Goal: Find specific page/section

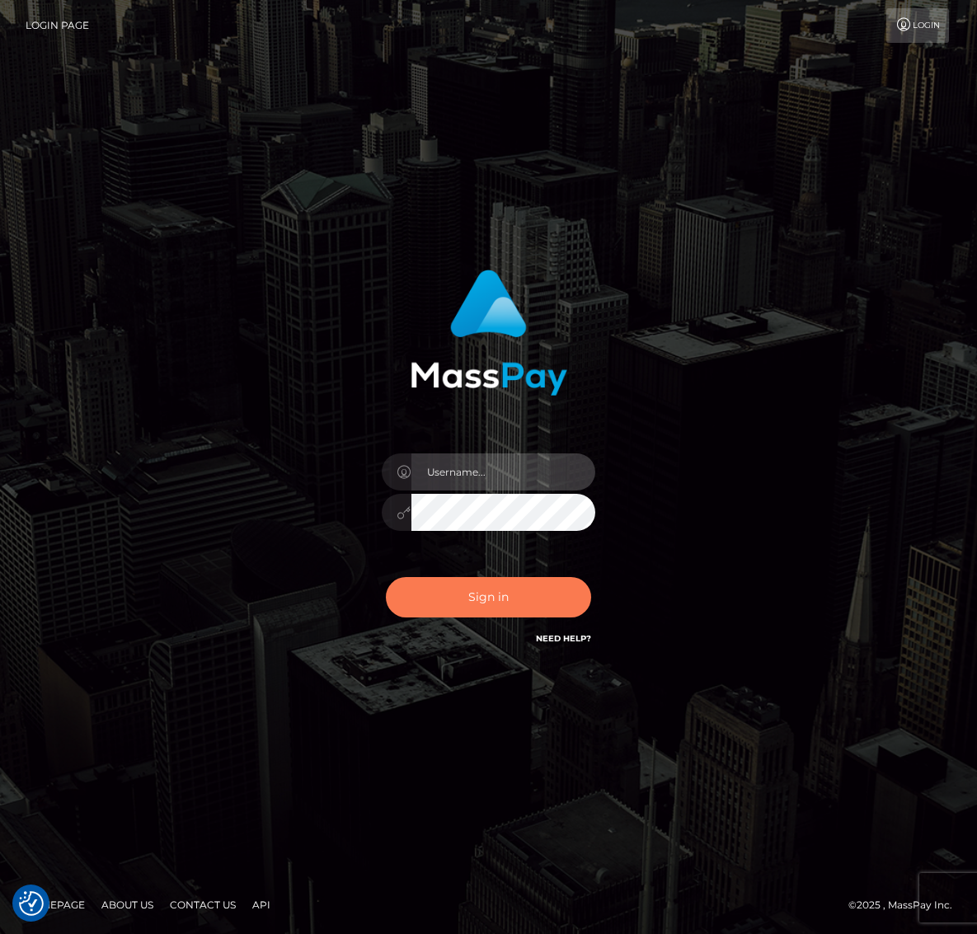
type input "lmurph"
click at [479, 601] on button "Sign in" at bounding box center [489, 597] width 206 height 40
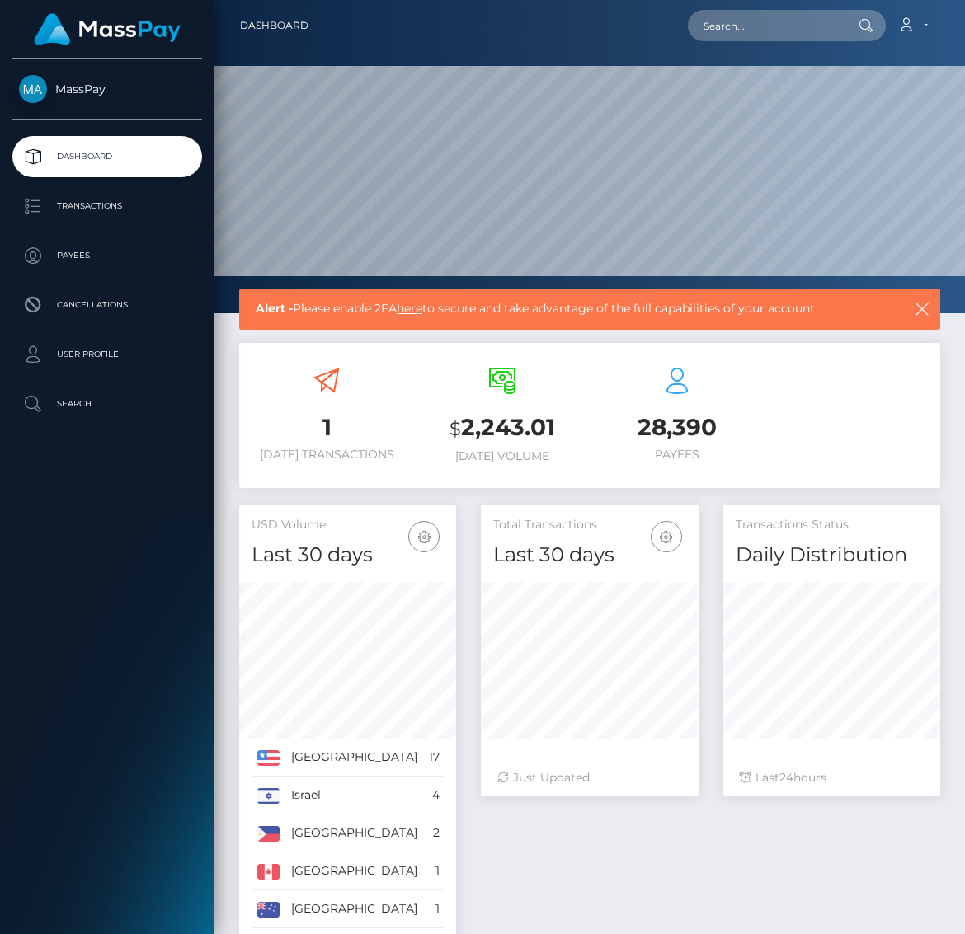
scroll to position [293, 218]
click at [75, 259] on p "Payees" at bounding box center [107, 255] width 176 height 25
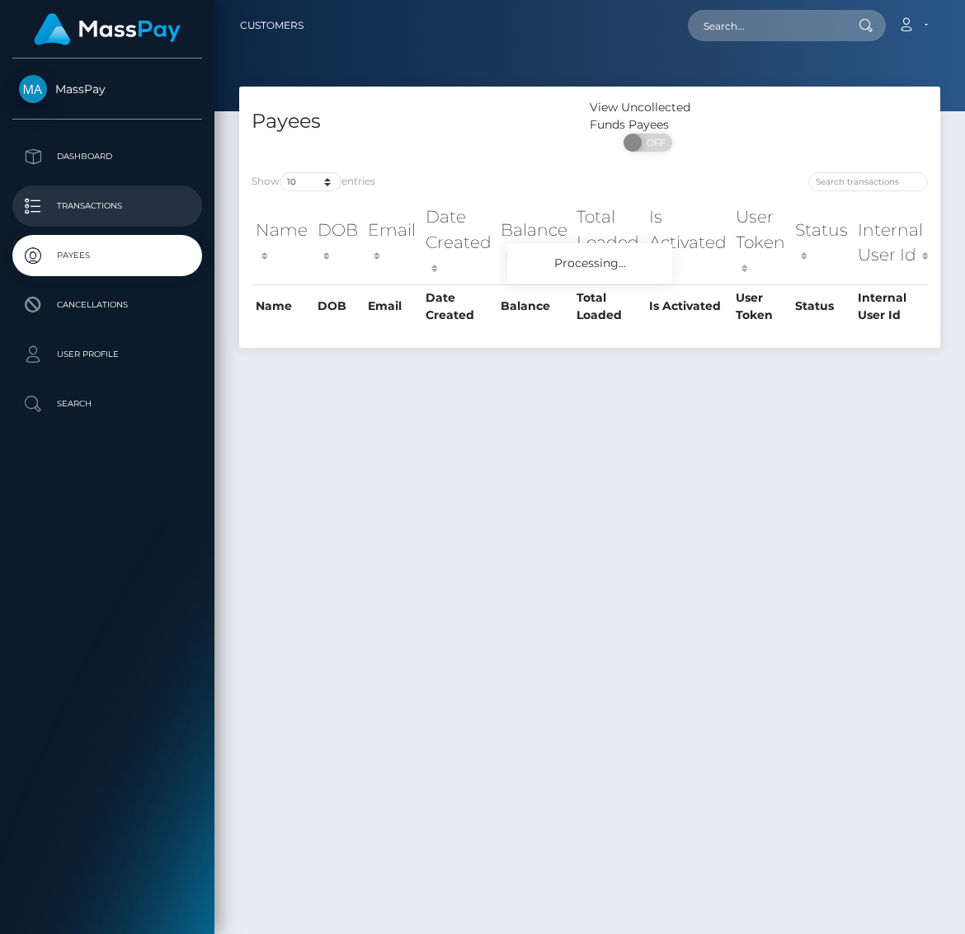
click at [94, 207] on p "Transactions" at bounding box center [107, 206] width 176 height 25
click at [134, 206] on p "Transactions" at bounding box center [107, 206] width 176 height 25
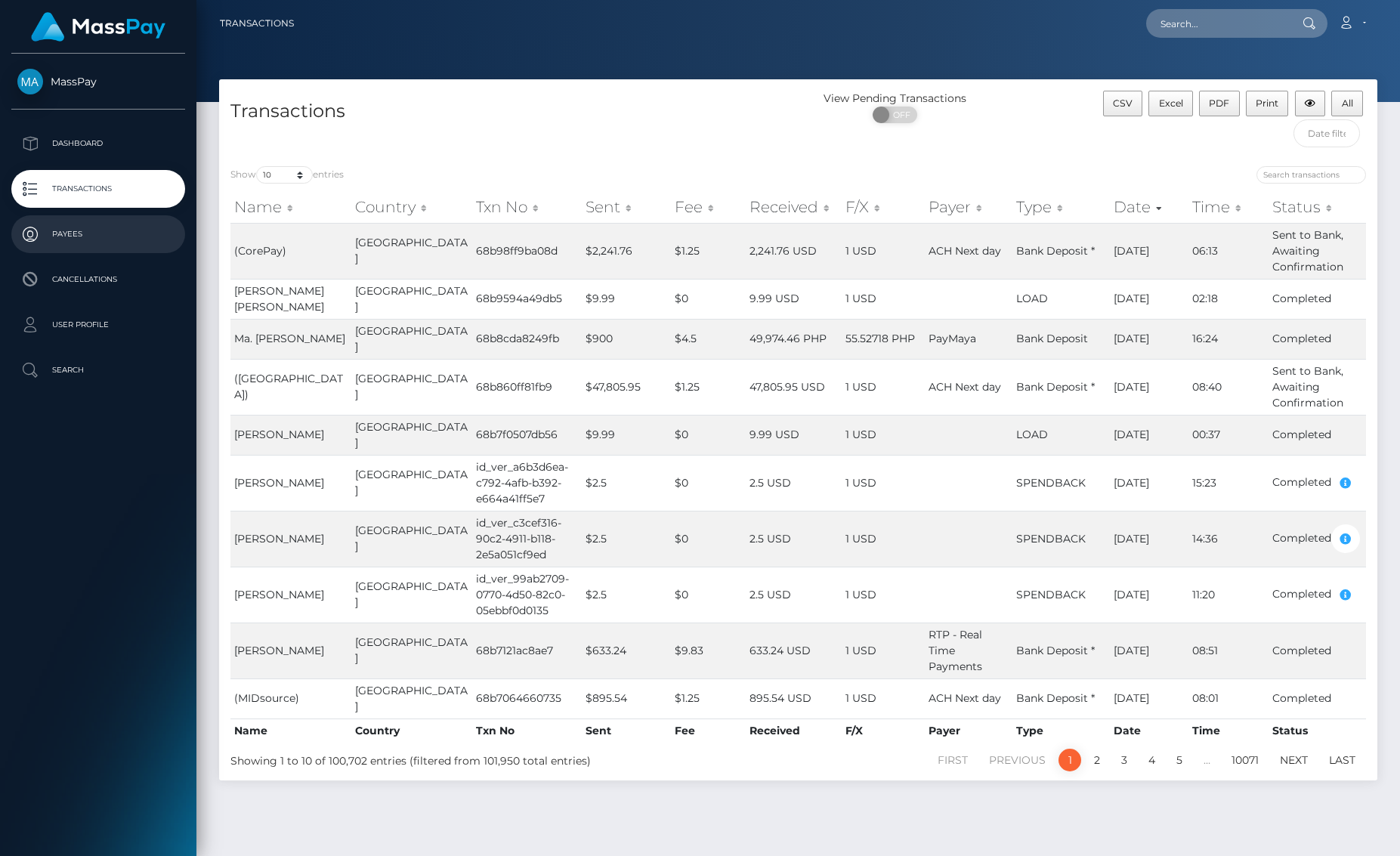
click at [60, 235] on p "Payees" at bounding box center [98, 234] width 161 height 23
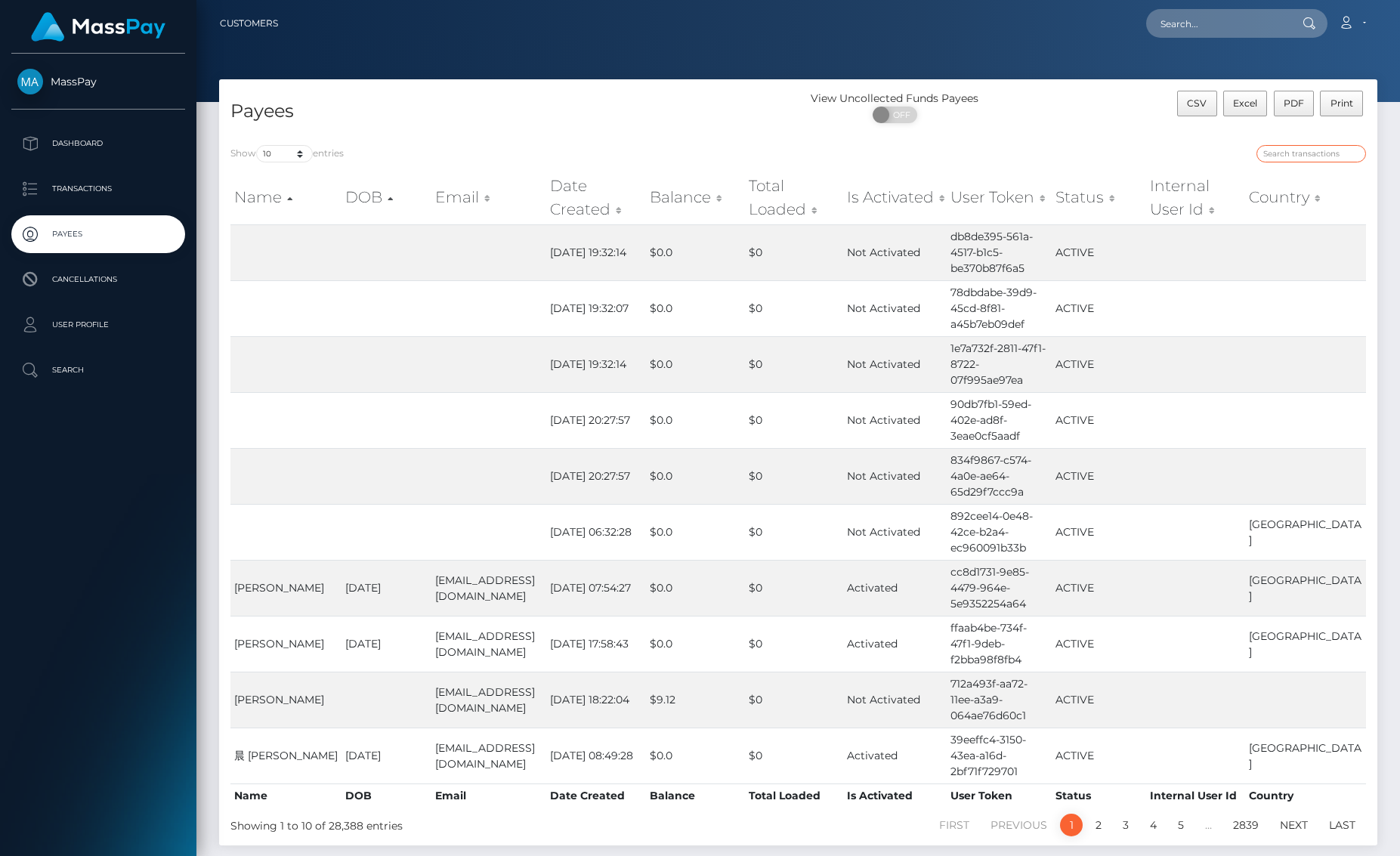
click at [1307, 157] on input "search" at bounding box center [1311, 153] width 110 height 17
paste input "draiden@weareonlymodels.net"
type input "draiden@weareonlymodels.net"
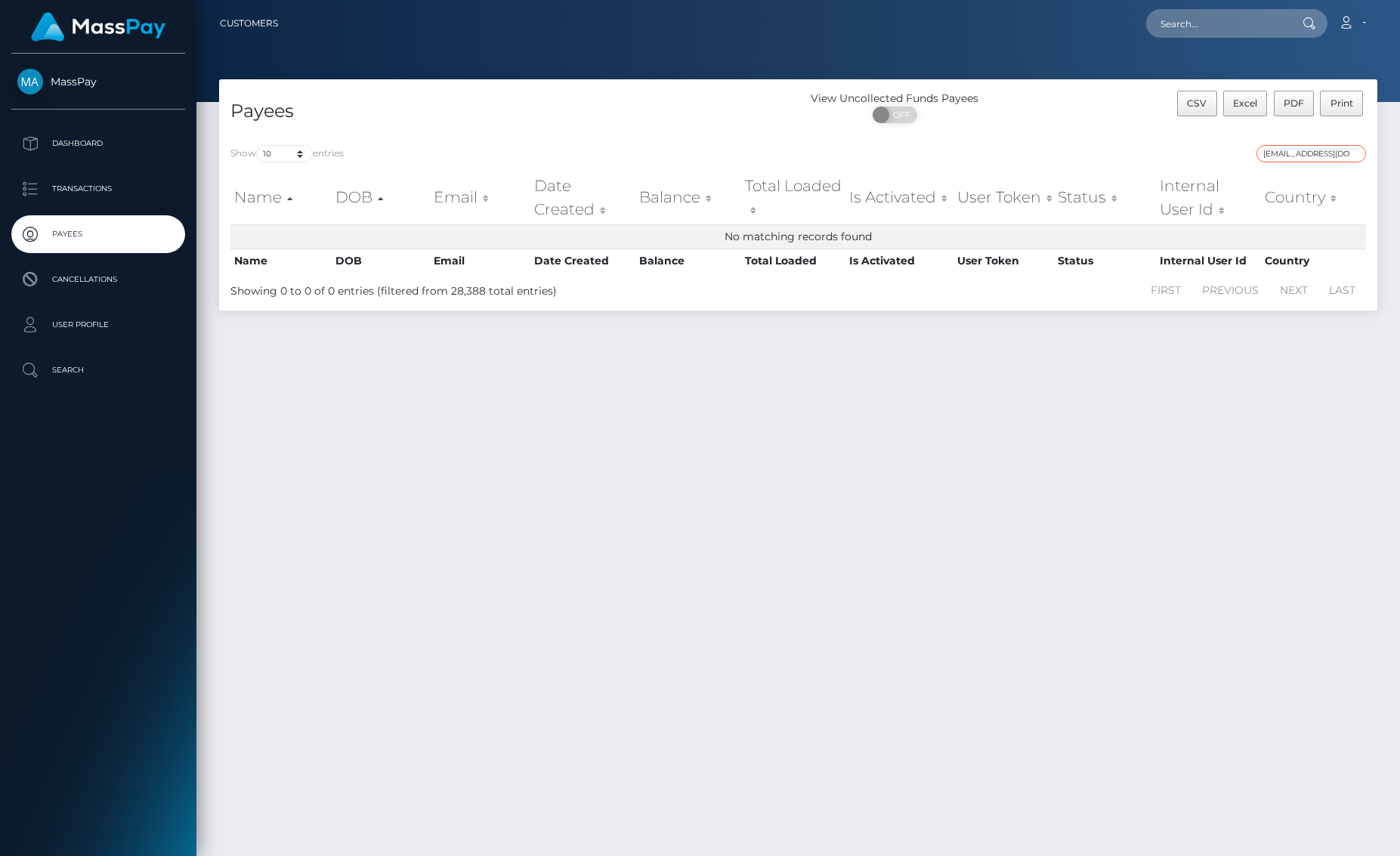
click at [1319, 157] on input "draiden@weareonlymodels.net" at bounding box center [1311, 153] width 110 height 17
click at [1318, 158] on input "draiden@weareonlymodels.net" at bounding box center [1311, 153] width 110 height 17
click at [1318, 158] on input "draiden@weareonlymodels.net" at bounding box center [1311, 153] width 110 height 17
click at [1318, 159] on input "draiden@weareonlymodels.net" at bounding box center [1311, 153] width 110 height 17
paste input "draiden"
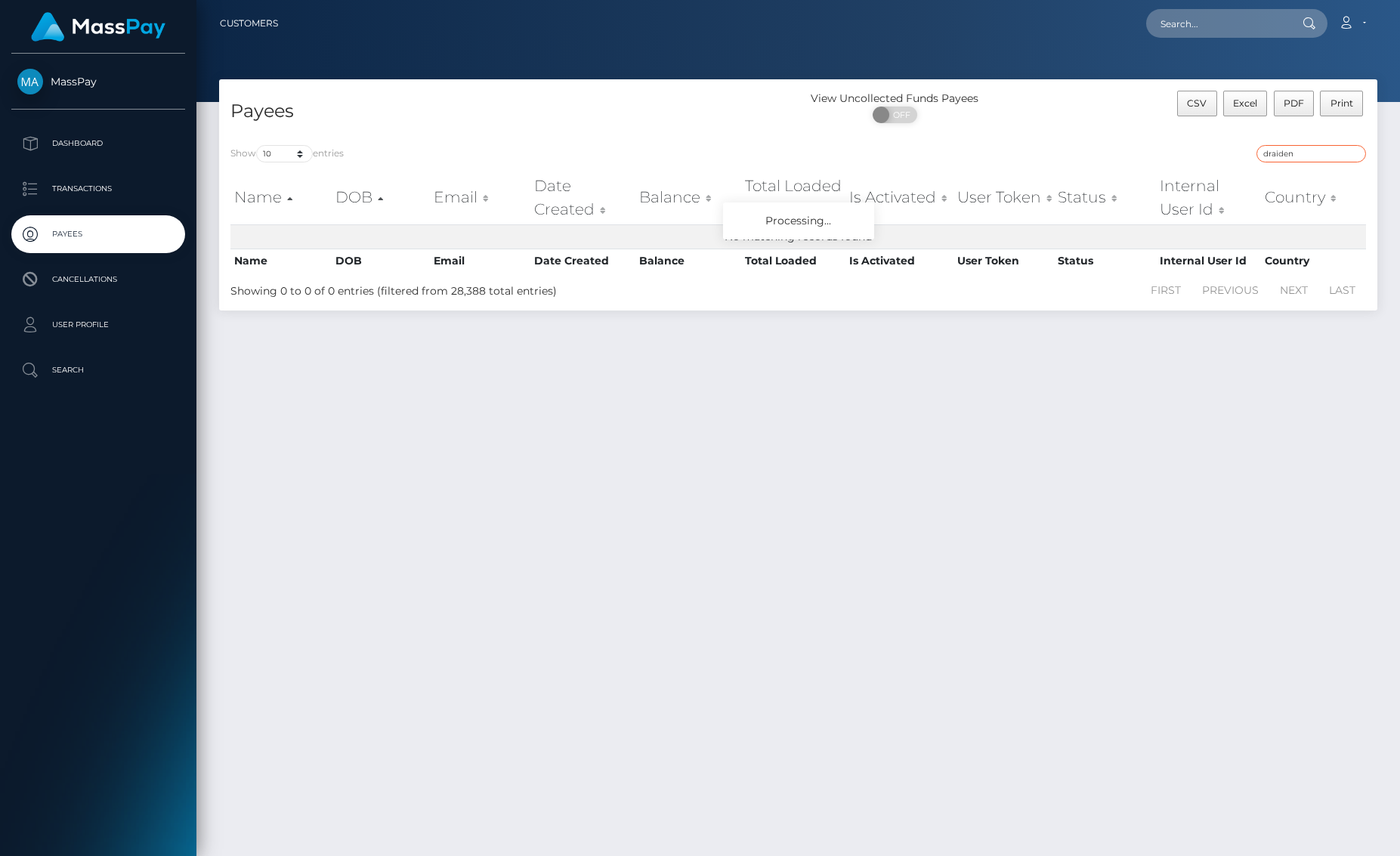
click at [1334, 157] on input "draiden" at bounding box center [1311, 153] width 110 height 17
click at [1318, 156] on input "draiden" at bounding box center [1311, 153] width 110 height 17
type input "draiden"
click at [77, 145] on p "Dashboard" at bounding box center [98, 143] width 161 height 23
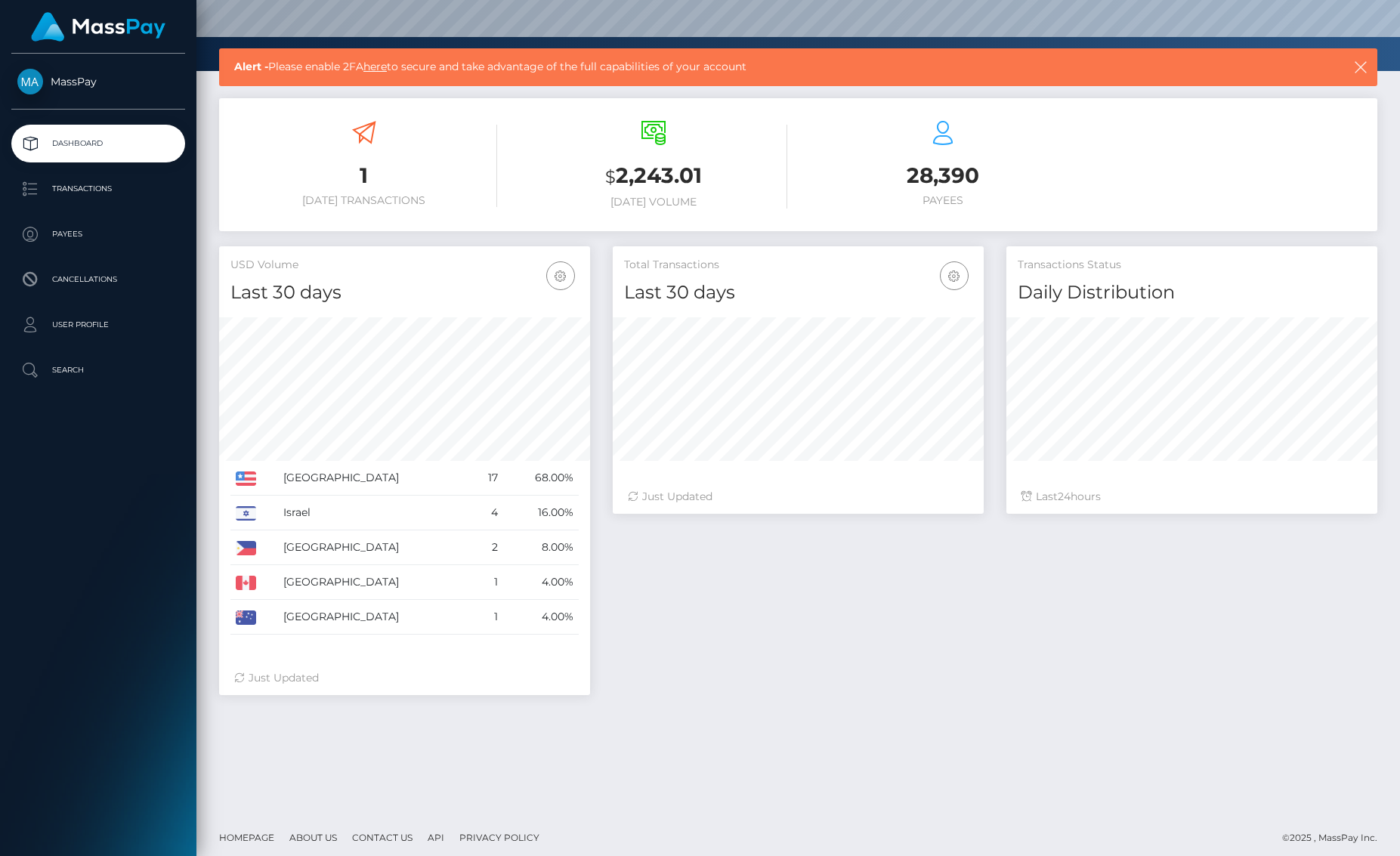
scroll to position [225, 0]
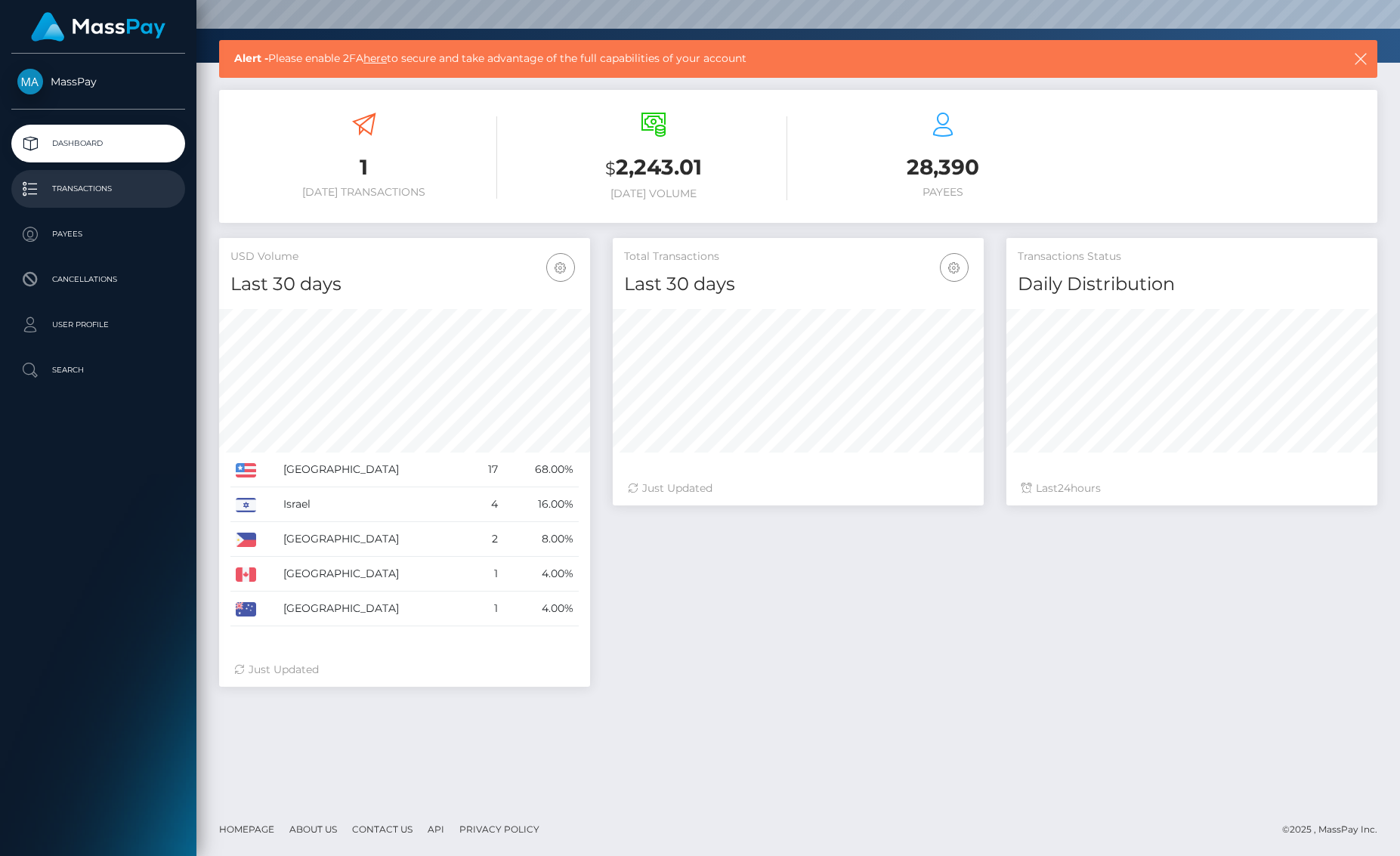
click at [115, 196] on p "Transactions" at bounding box center [98, 189] width 161 height 23
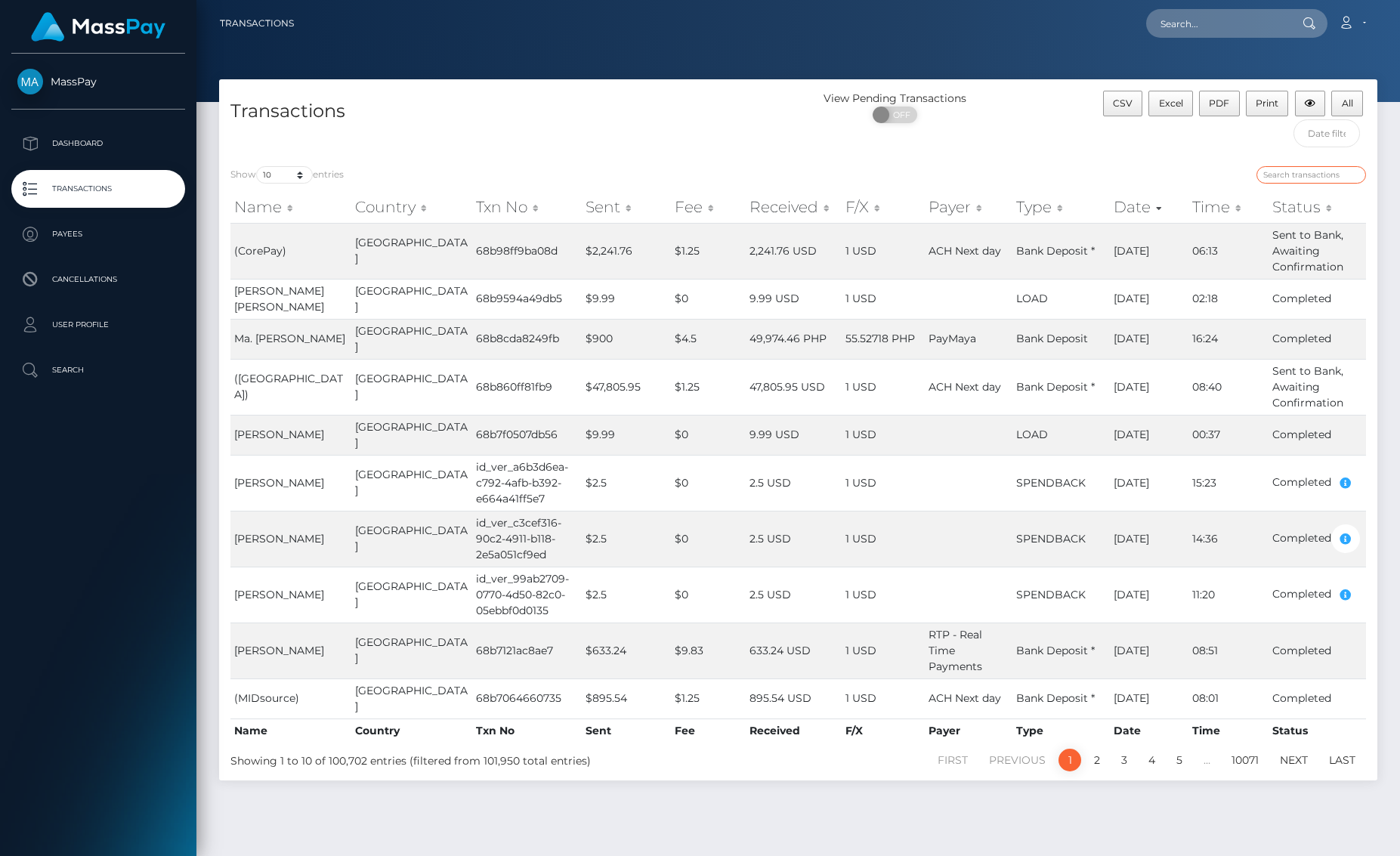
click at [1339, 174] on input "search" at bounding box center [1311, 174] width 110 height 17
paste input "draiden"
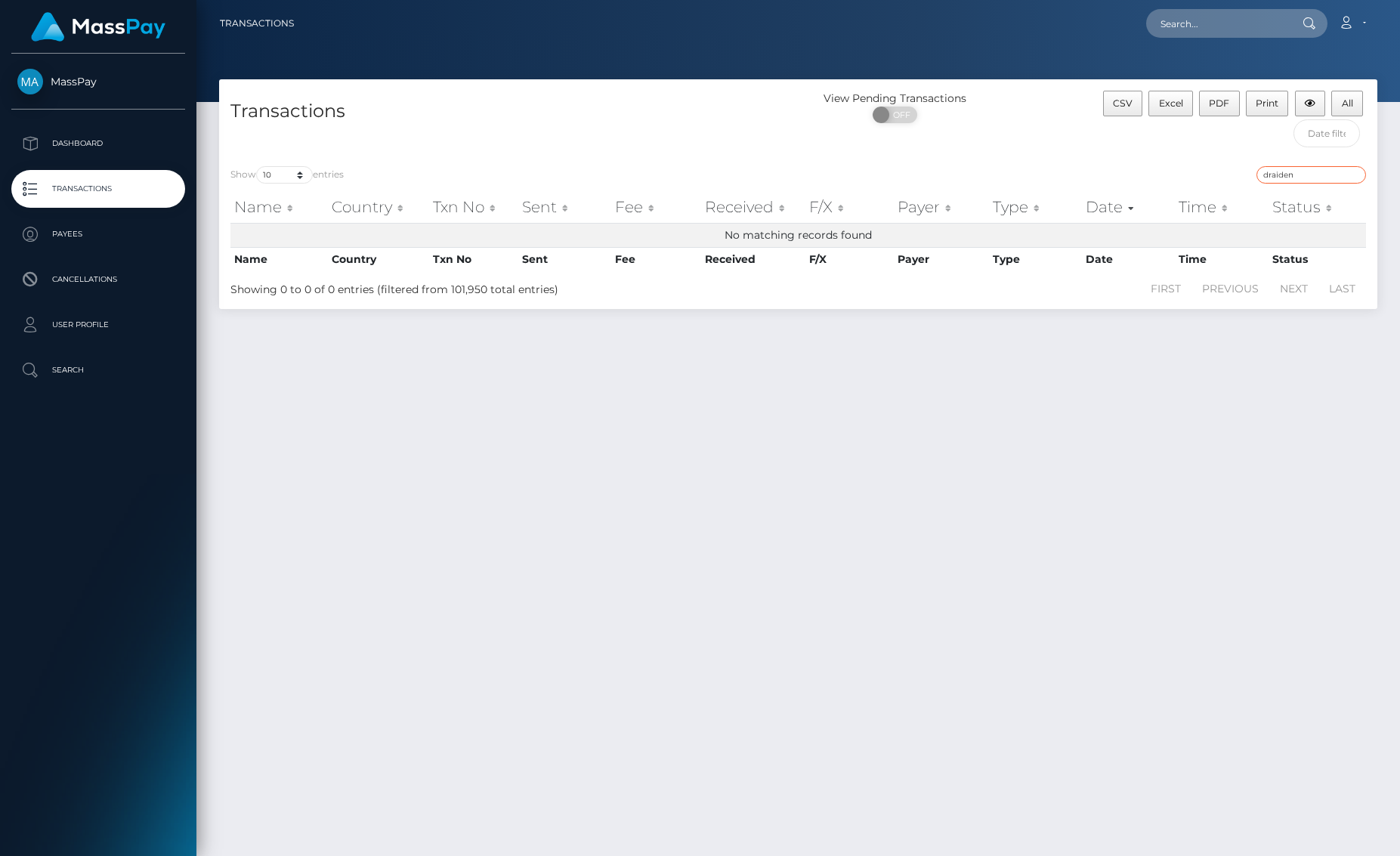
type input "draiden"
